Goal: Find specific page/section: Find specific page/section

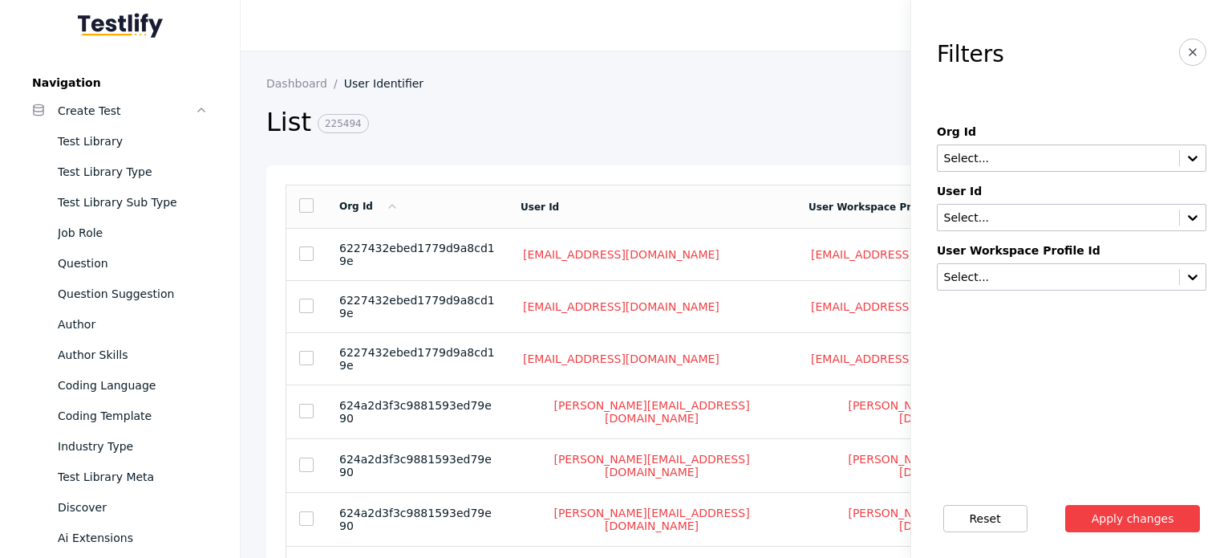
scroll to position [588, 0]
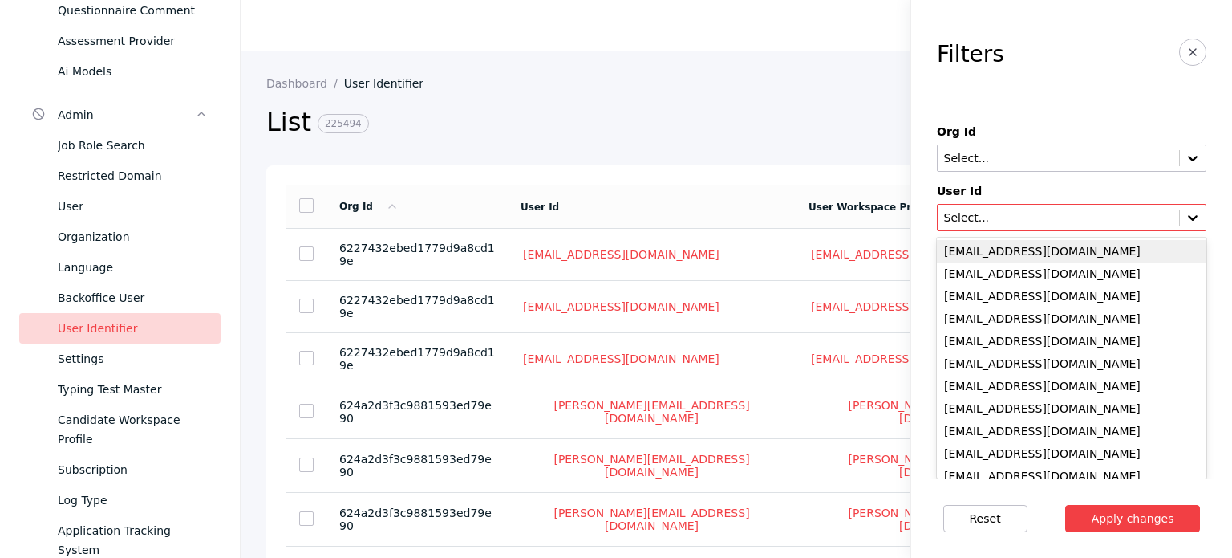
click at [1010, 213] on input "text" at bounding box center [1059, 218] width 232 height 13
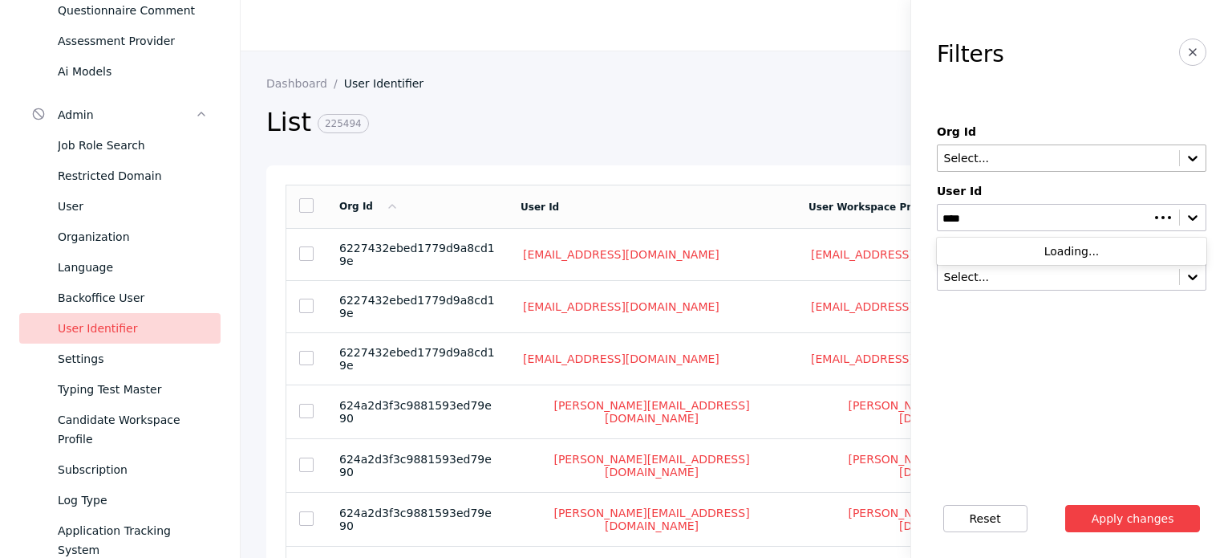
type input "****"
click at [984, 156] on input "text" at bounding box center [1059, 158] width 232 height 13
type input "*****"
click at [1066, 505] on button "Apply changes" at bounding box center [1134, 518] width 136 height 27
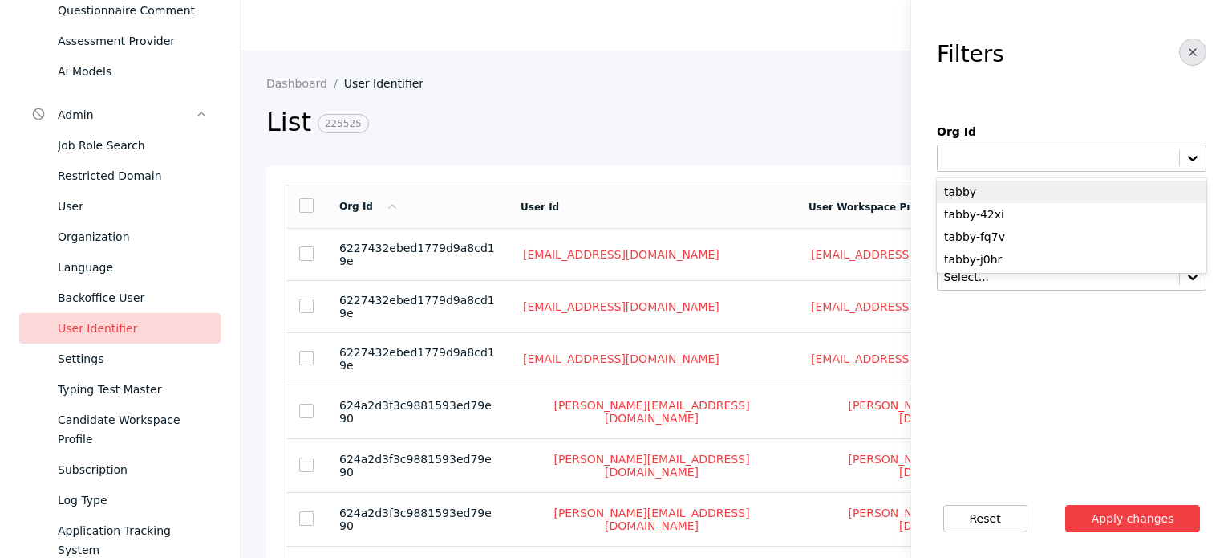
click at [1181, 54] on button "button" at bounding box center [1193, 52] width 27 height 27
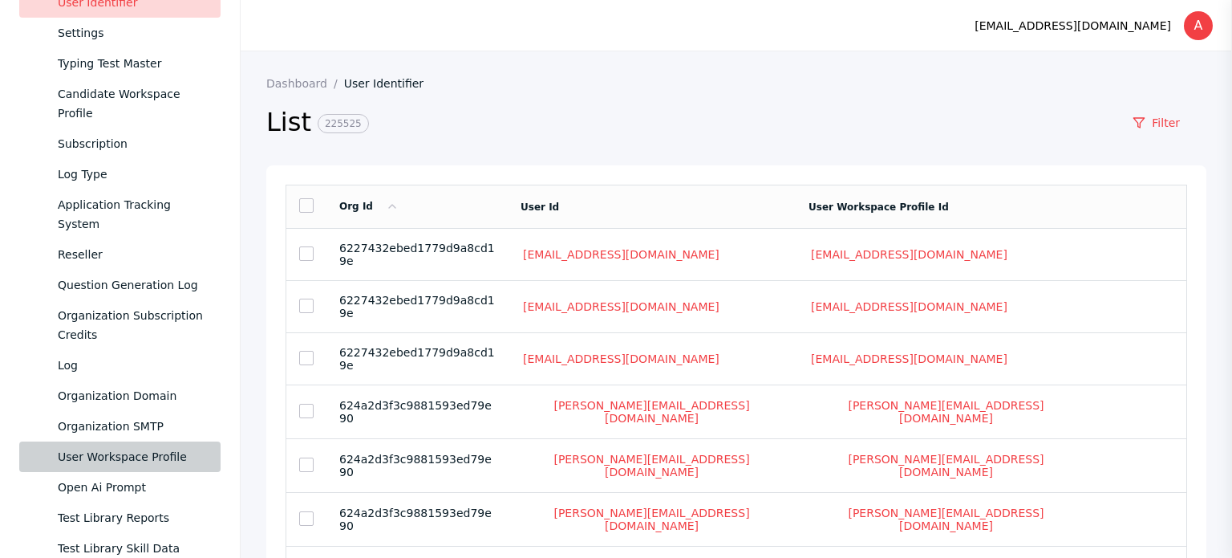
scroll to position [909, 0]
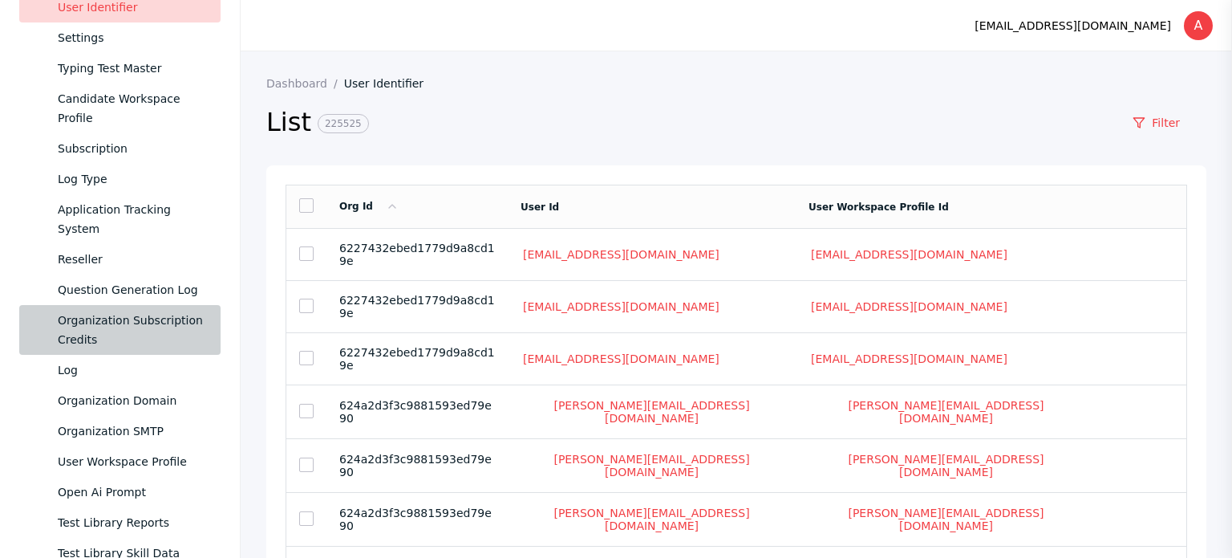
drag, startPoint x: 128, startPoint y: 315, endPoint x: 203, endPoint y: 315, distance: 74.6
click at [128, 315] on div "Organization Subscription Credits" at bounding box center [133, 330] width 150 height 39
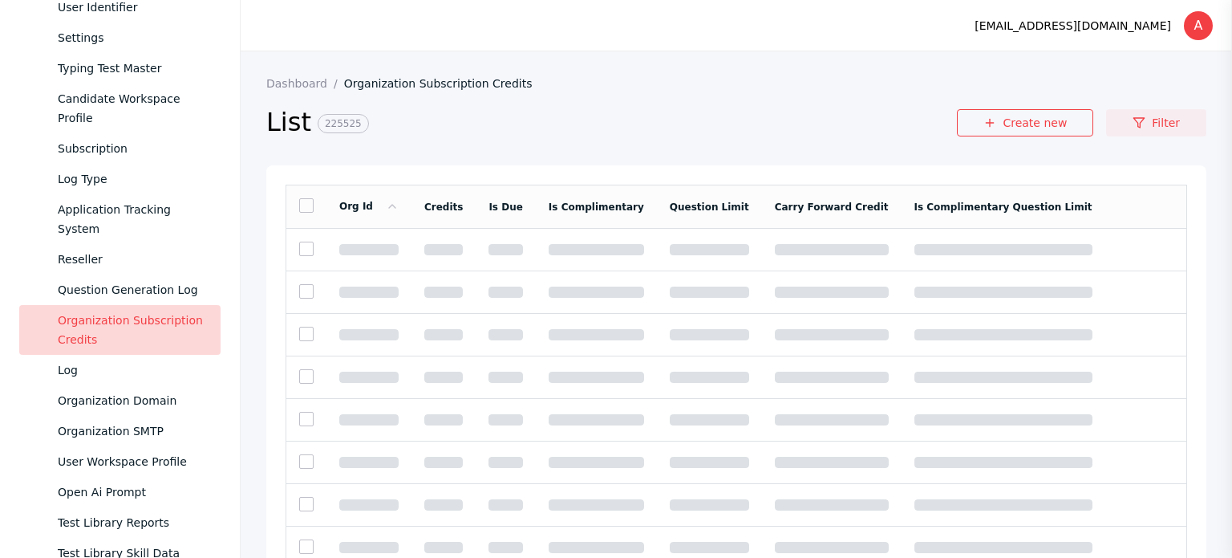
click at [1139, 124] on link "Filter" at bounding box center [1157, 122] width 100 height 27
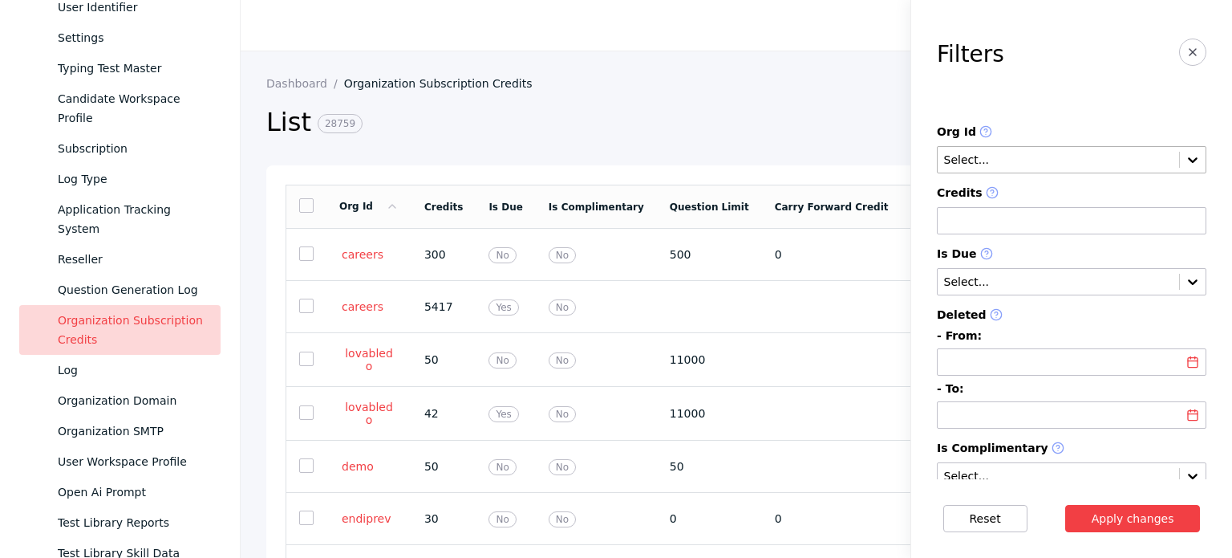
click at [1023, 160] on input "text" at bounding box center [1059, 160] width 232 height 13
type input "*****"
click at [1123, 513] on button "Apply changes" at bounding box center [1134, 518] width 136 height 27
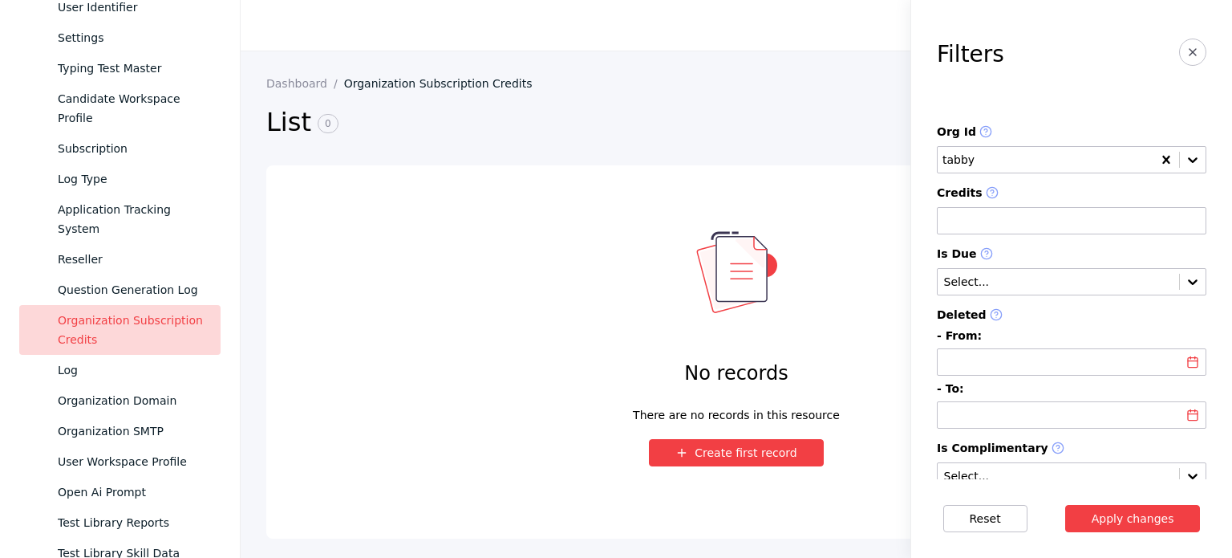
drag, startPoint x: 51, startPoint y: 325, endPoint x: 60, endPoint y: 320, distance: 10.8
click at [51, 325] on link "Organization Subscription Credits" at bounding box center [119, 330] width 201 height 50
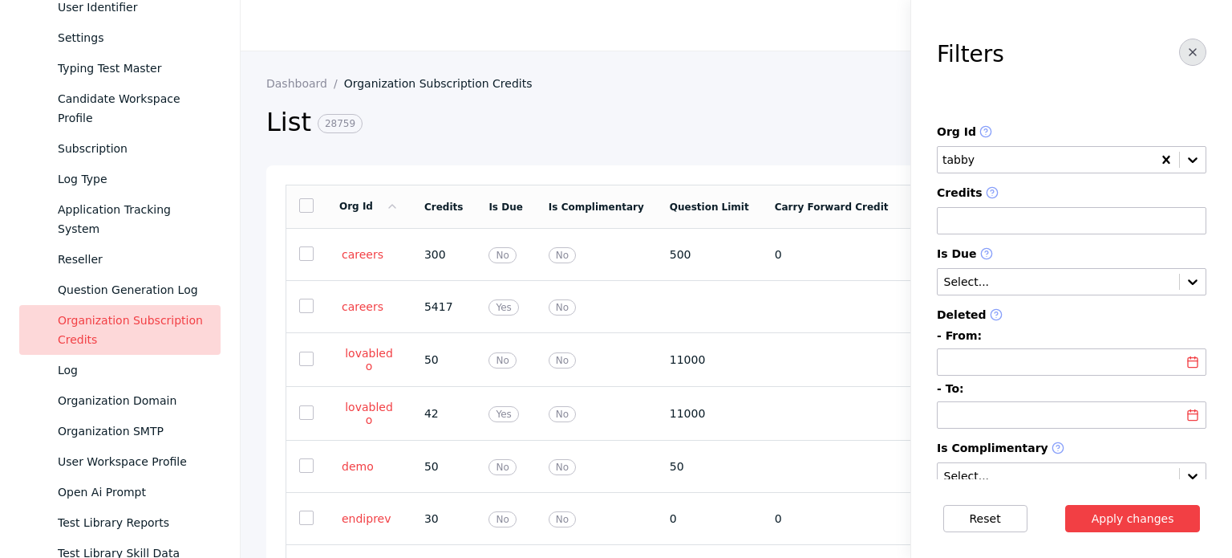
click at [1189, 51] on button "button" at bounding box center [1193, 52] width 27 height 27
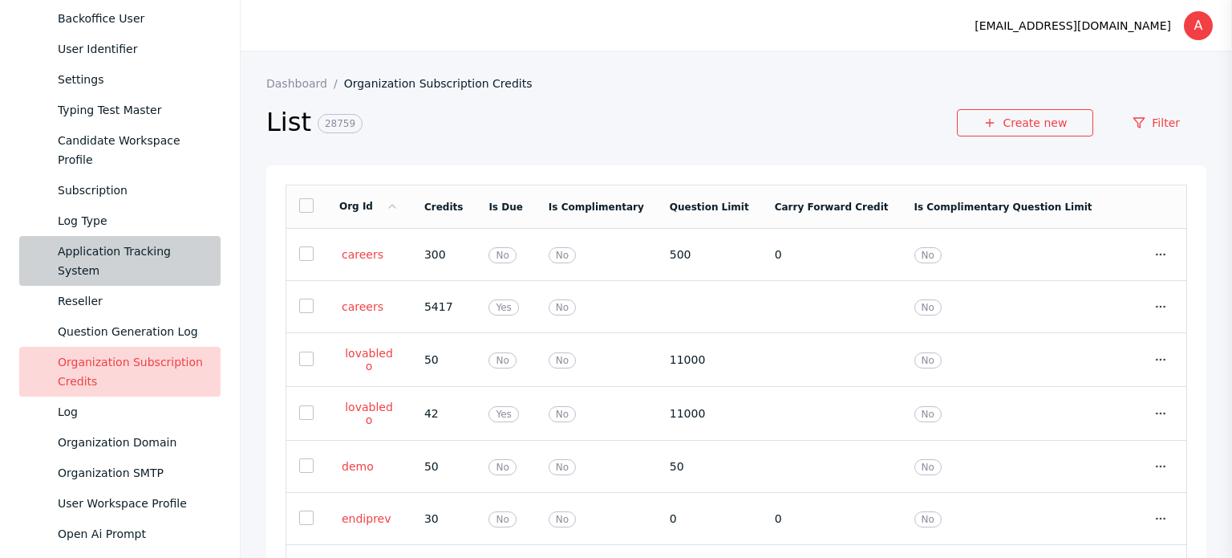
scroll to position [668, 0]
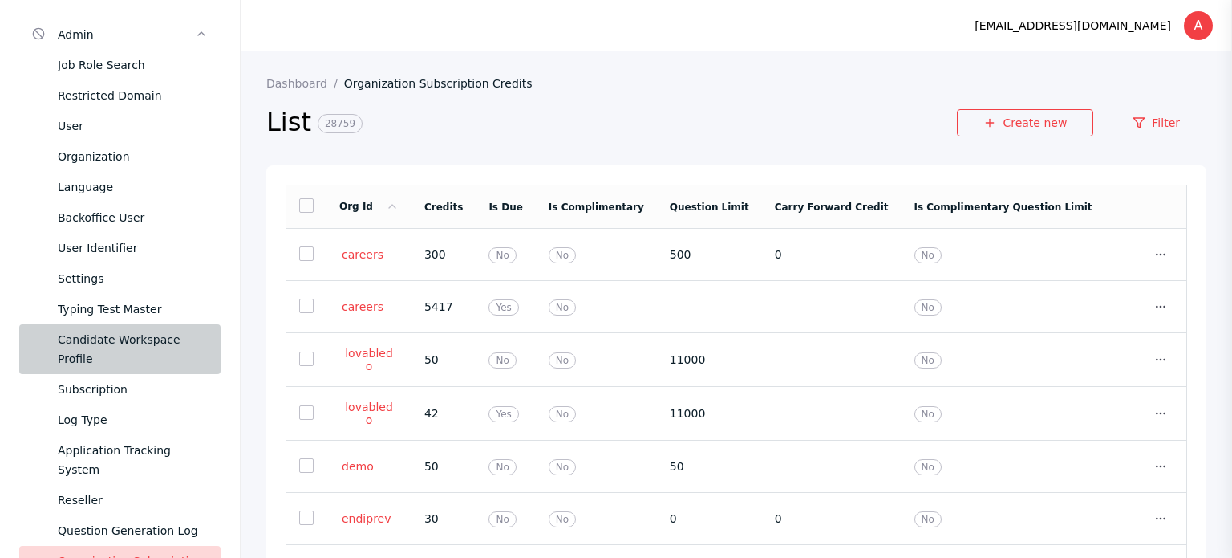
click at [132, 343] on div "Candidate Workspace Profile" at bounding box center [133, 349] width 150 height 39
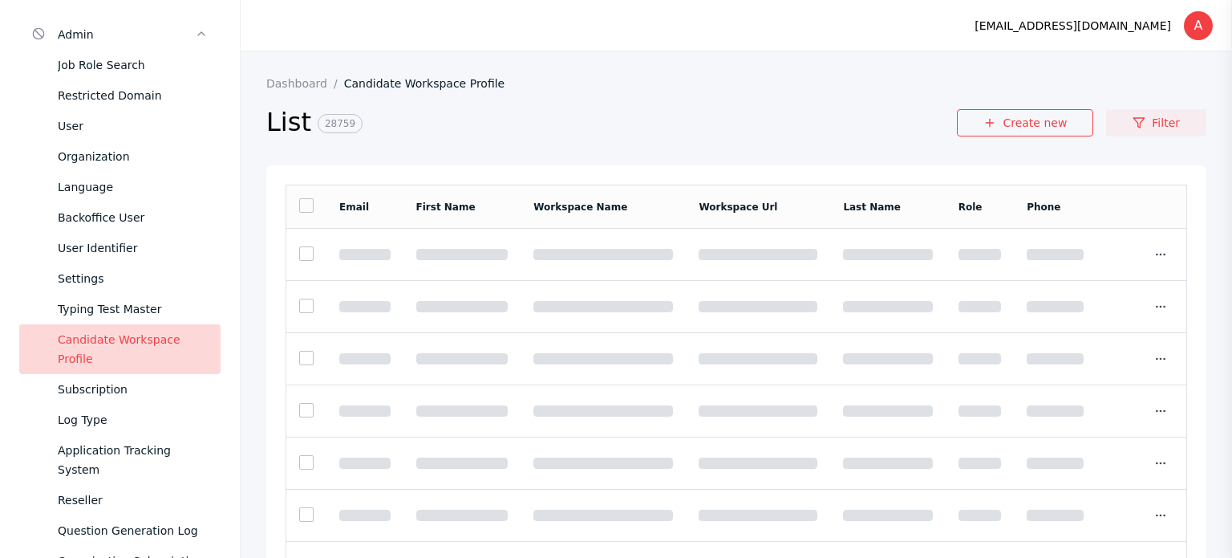
drag, startPoint x: 1212, startPoint y: 128, endPoint x: 1169, endPoint y: 123, distance: 42.8
click at [1206, 128] on section "Dashboard Candidate Workspace Profile List 28759 Create new Filter Email First …" at bounding box center [737, 330] width 992 height 558
click at [1169, 123] on link "Filter" at bounding box center [1157, 122] width 100 height 27
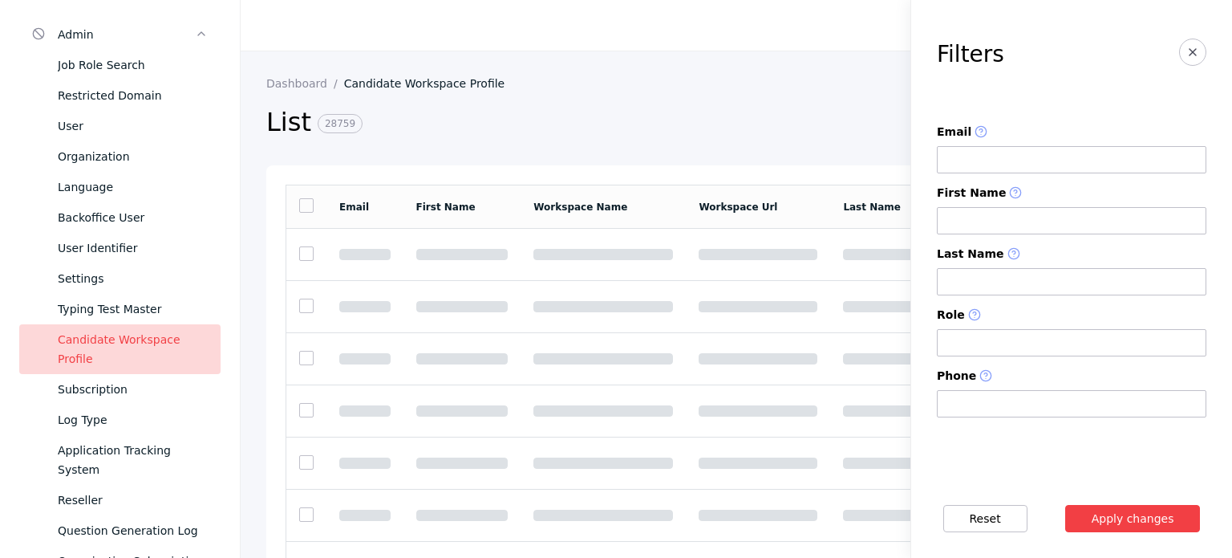
click at [1009, 166] on input at bounding box center [1072, 159] width 270 height 27
paste input "**********"
type input "**********"
click at [1106, 513] on button "Apply changes" at bounding box center [1134, 518] width 136 height 27
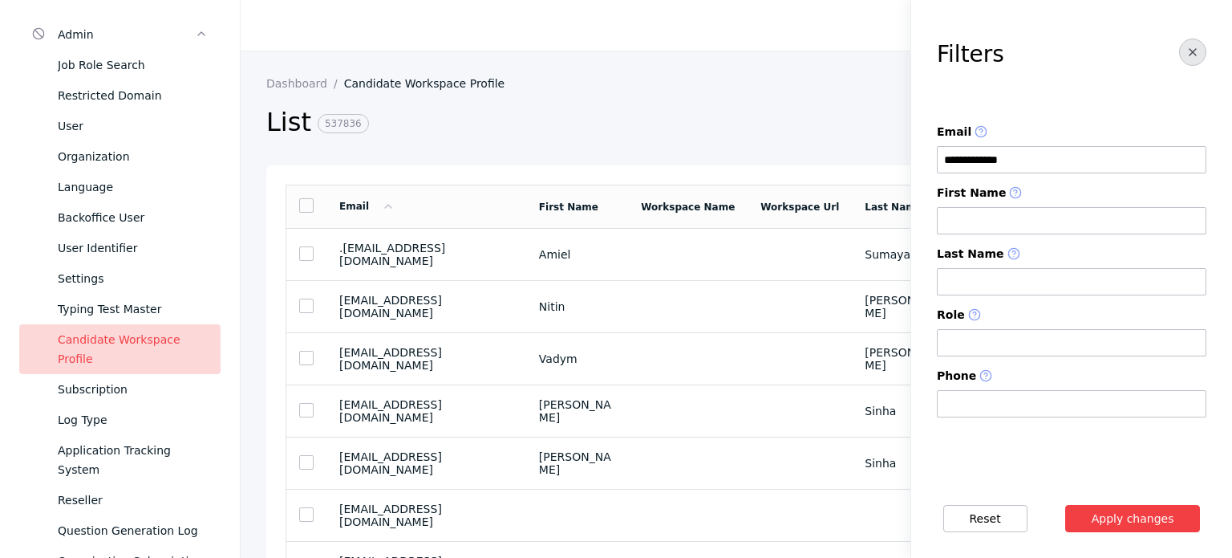
click at [1206, 52] on button "button" at bounding box center [1193, 52] width 27 height 27
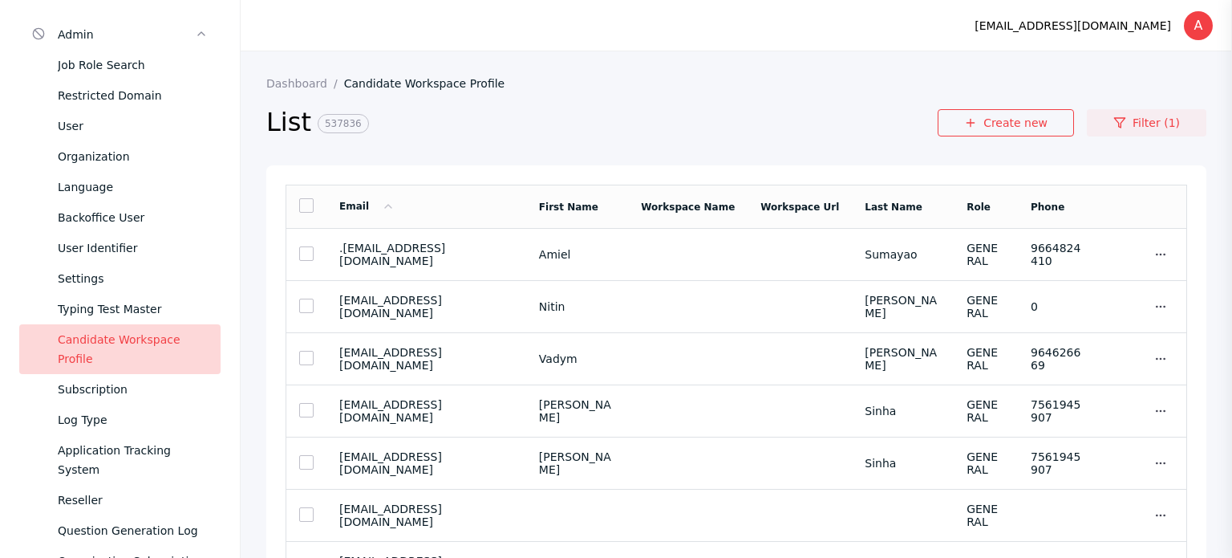
click at [1149, 118] on link "Filter (1)" at bounding box center [1147, 122] width 120 height 27
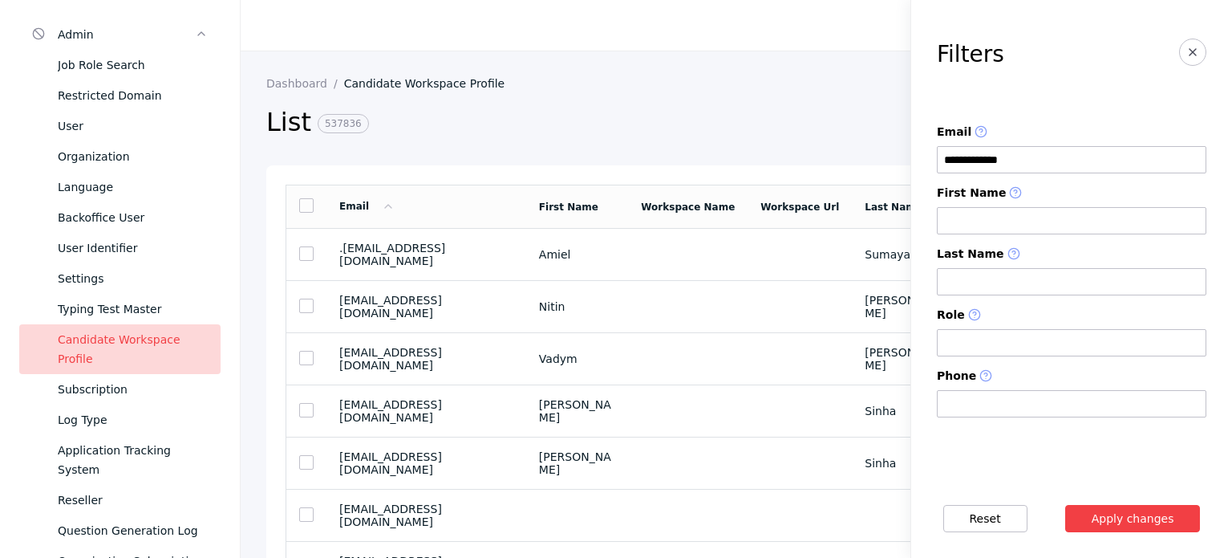
click at [1038, 156] on input "**********" at bounding box center [1072, 159] width 270 height 27
click at [1066, 505] on button "Apply changes" at bounding box center [1134, 518] width 136 height 27
drag, startPoint x: 1082, startPoint y: 503, endPoint x: 1101, endPoint y: 513, distance: 20.8
click at [1083, 503] on section "Reset Apply changes" at bounding box center [1072, 518] width 321 height 79
click at [1108, 516] on button "Apply changes" at bounding box center [1134, 518] width 136 height 27
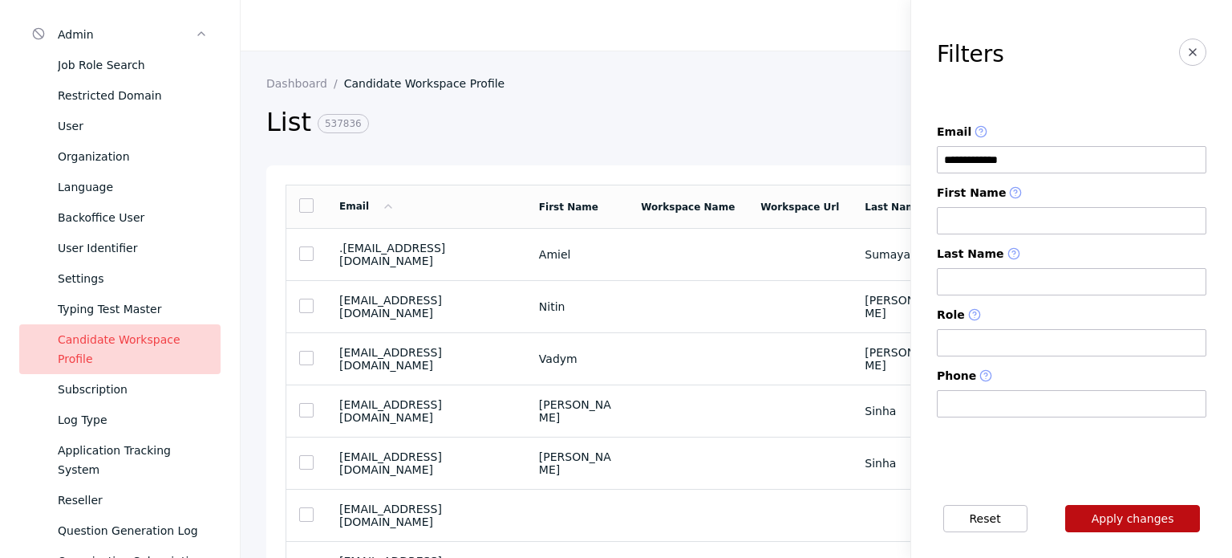
click at [1108, 516] on button "Apply changes" at bounding box center [1134, 518] width 136 height 27
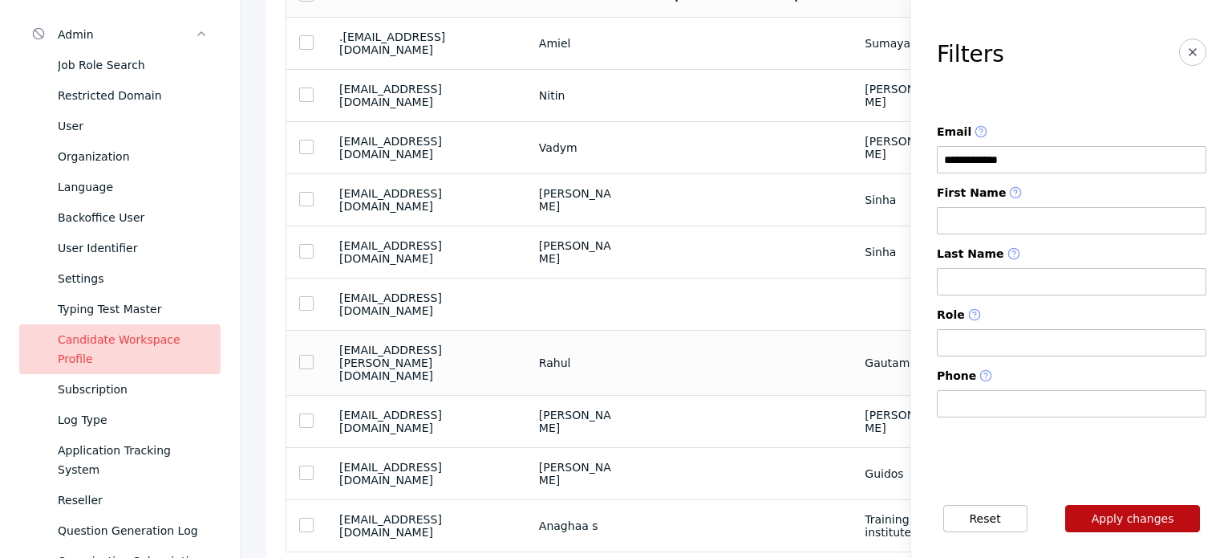
scroll to position [238, 0]
